Goal: Task Accomplishment & Management: Manage account settings

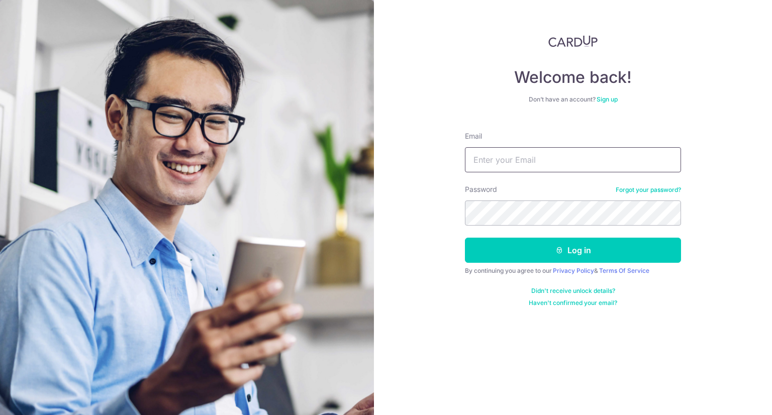
click at [497, 156] on input "Email" at bounding box center [573, 159] width 216 height 25
type input "chenyinxiu@gmail.com"
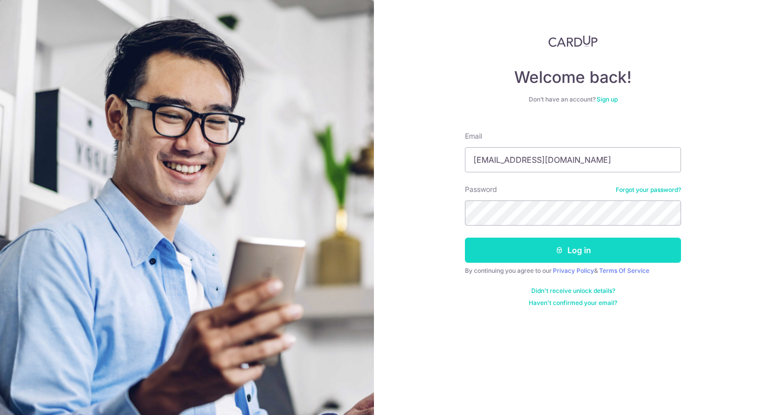
click at [526, 254] on button "Log in" at bounding box center [573, 250] width 216 height 25
